Goal: Information Seeking & Learning: Find specific fact

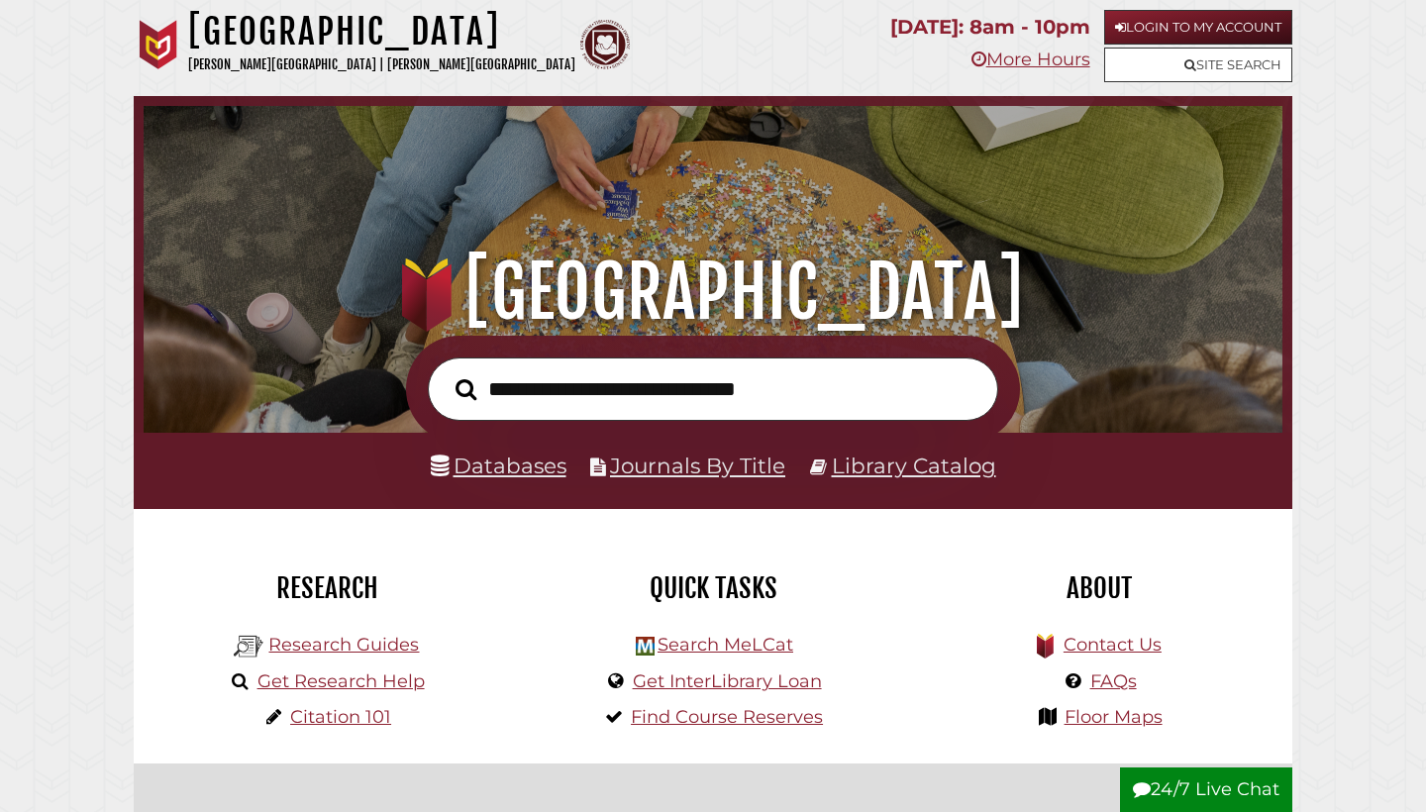
scroll to position [376, 1129]
click at [643, 406] on input "text" at bounding box center [713, 389] width 570 height 64
click at [465, 388] on button "Search" at bounding box center [466, 389] width 41 height 33
type input "**********"
click at [520, 467] on link "Databases" at bounding box center [499, 465] width 136 height 26
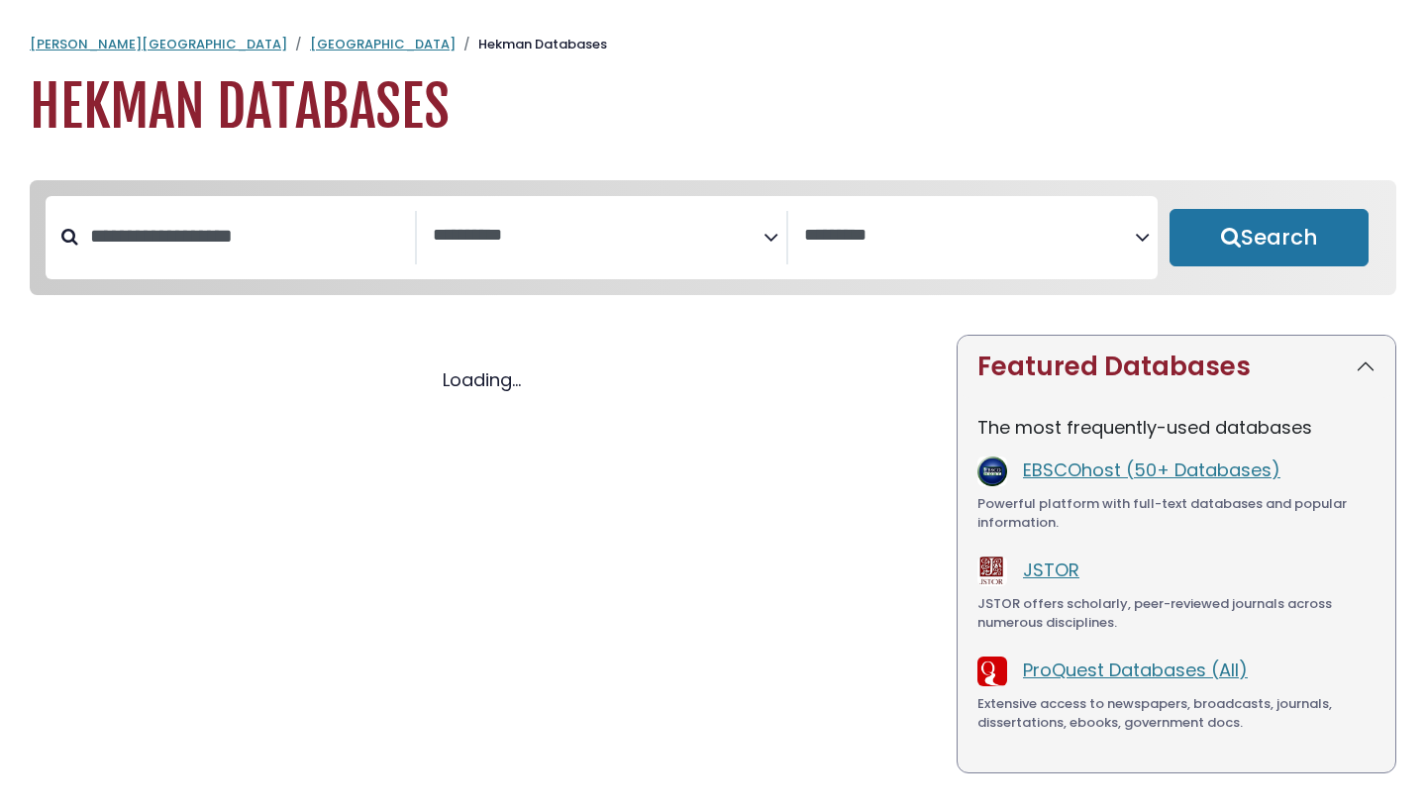
select select "Database Subject Filter"
select select "Database Vendors Filter"
select select "Database Subject Filter"
select select "Database Vendors Filter"
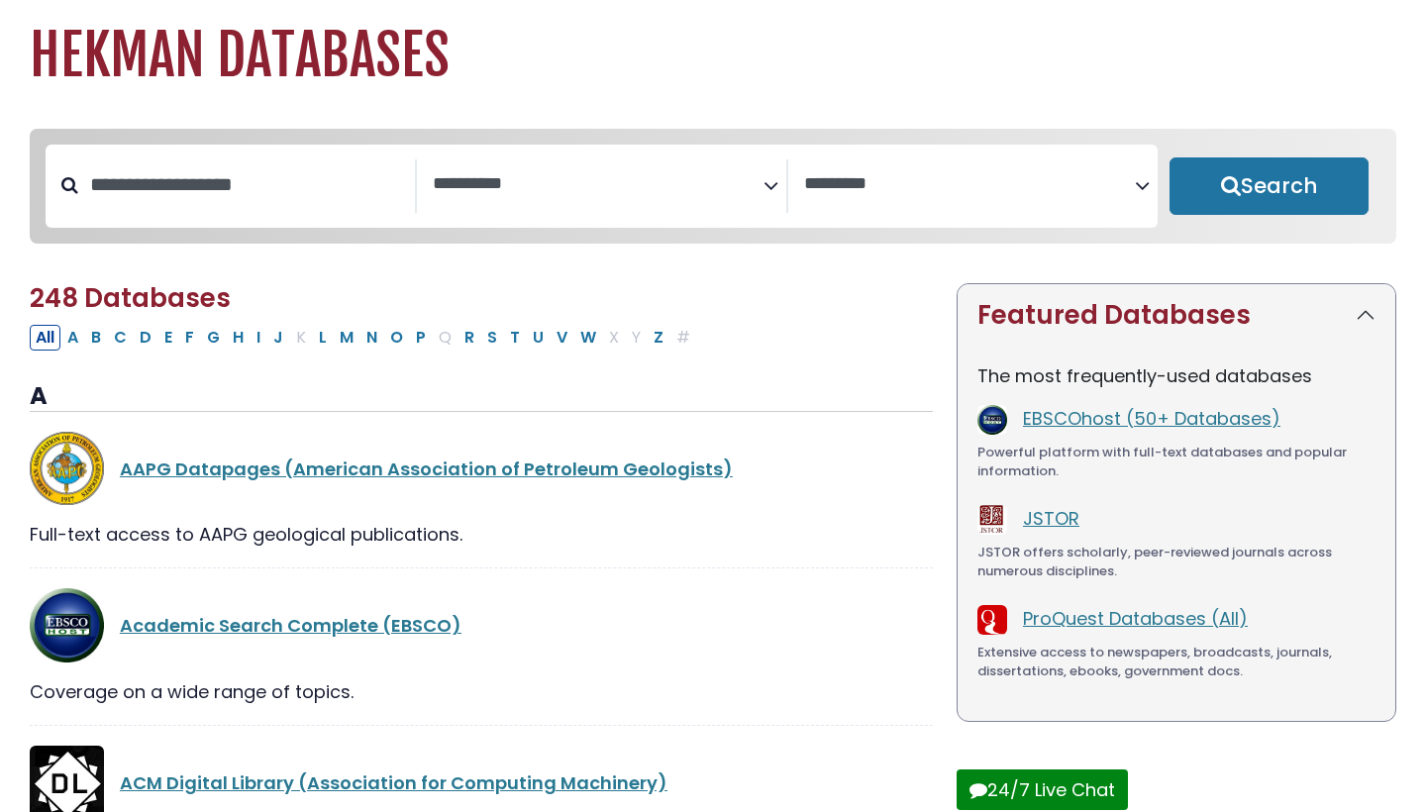
scroll to position [54, 0]
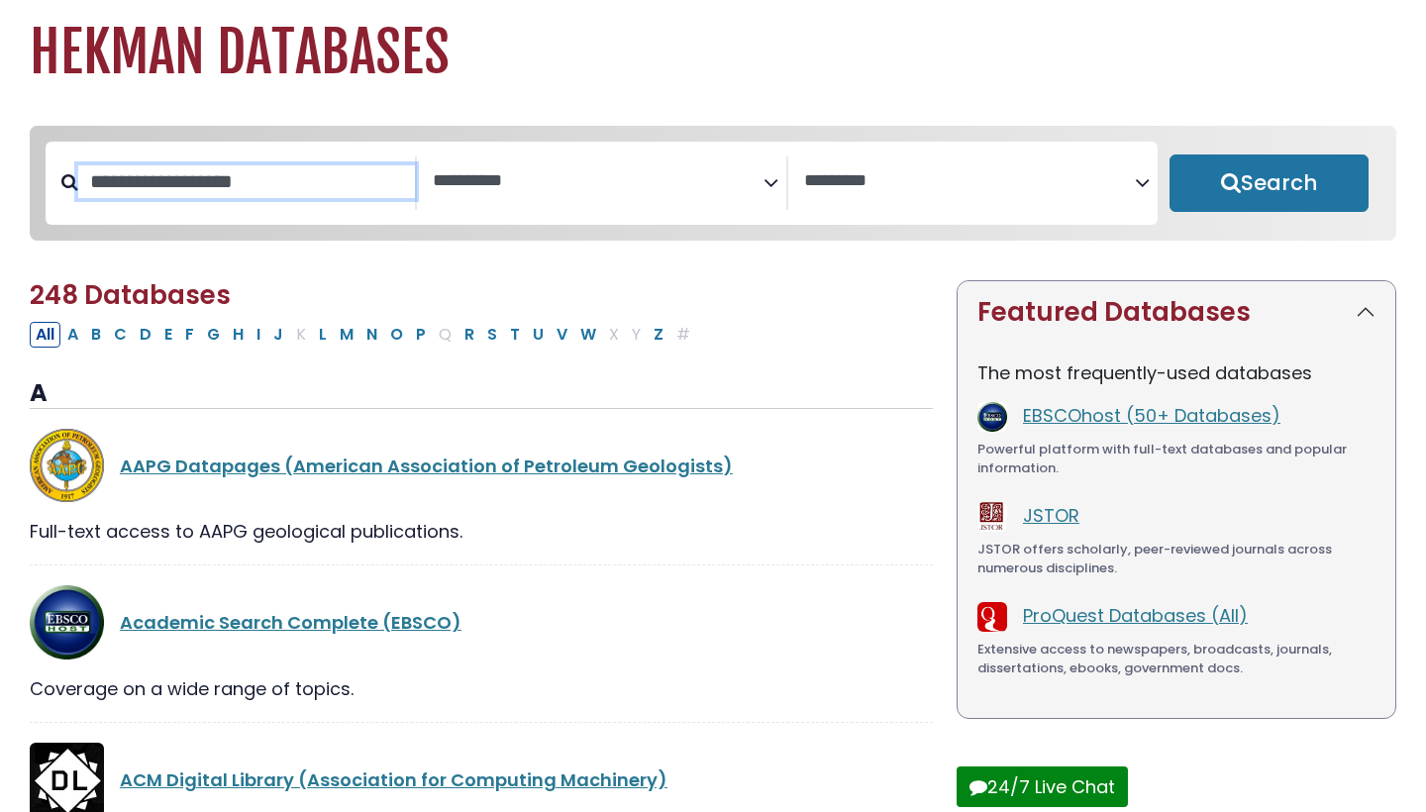
click at [304, 192] on input "Search database by title or keyword" at bounding box center [246, 181] width 337 height 33
type input "**********"
click at [1268, 184] on button "Search" at bounding box center [1268, 182] width 199 height 57
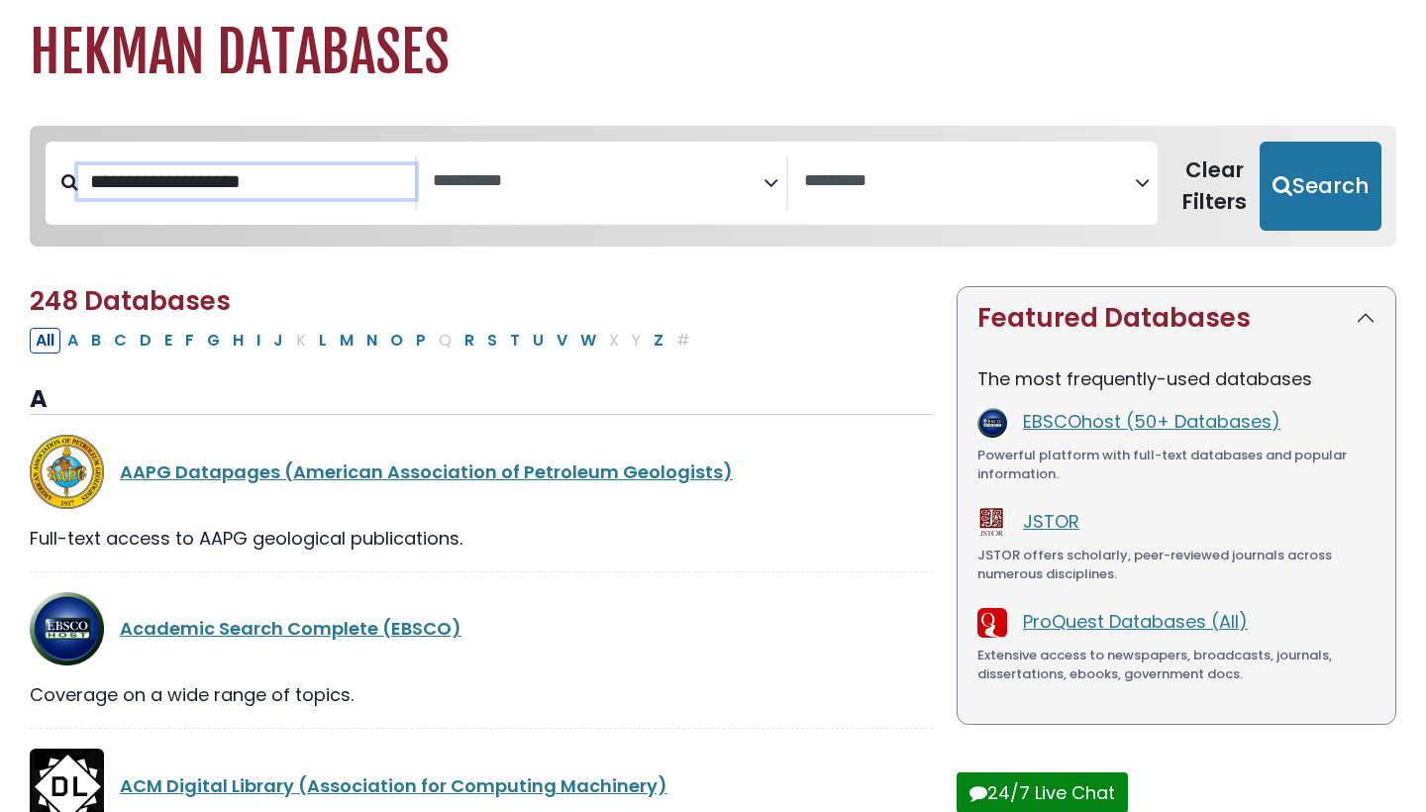
select select "Database Subject Filter"
select select "Database Vendors Filter"
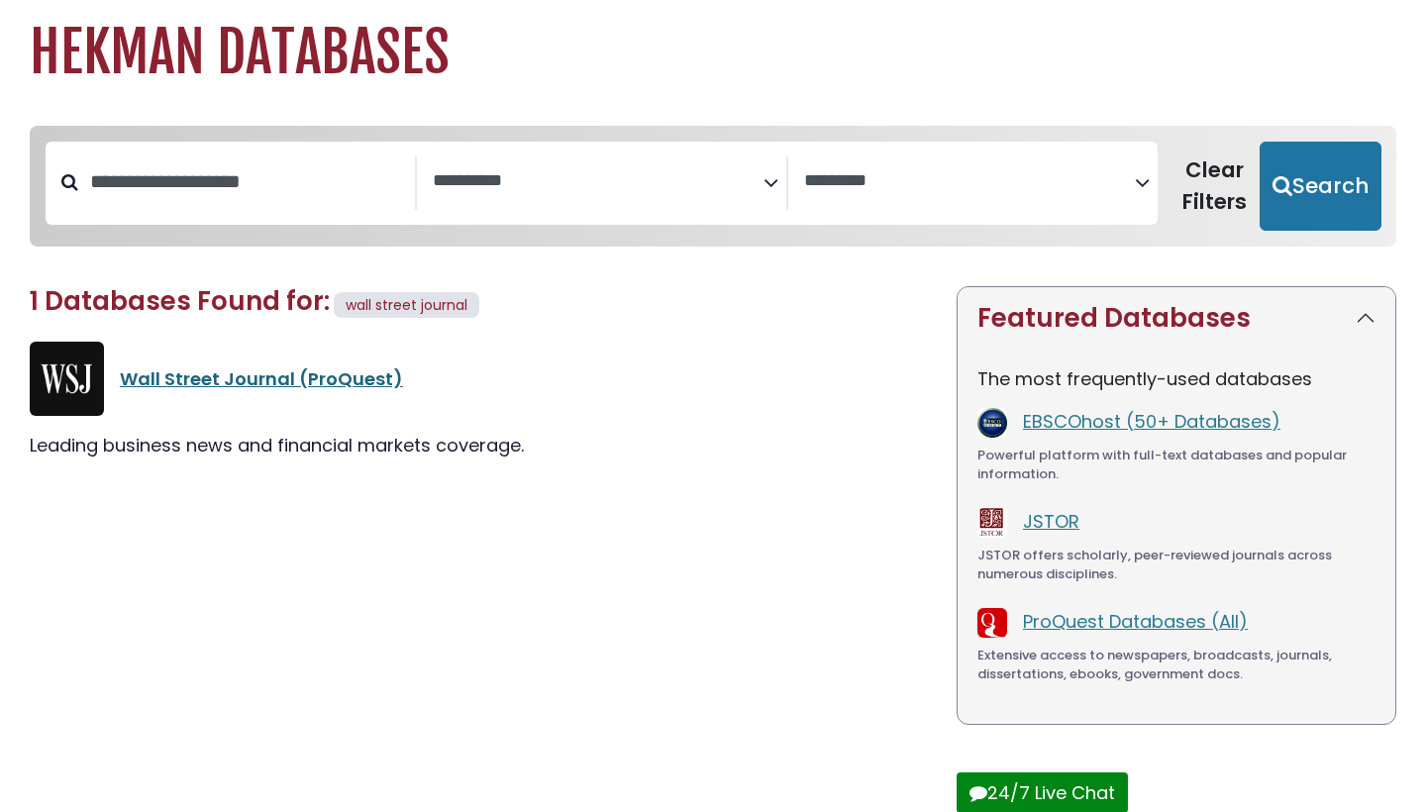
click at [211, 371] on link "Wall Street Journal (ProQuest)" at bounding box center [261, 378] width 283 height 25
